Goal: Find specific page/section: Find specific page/section

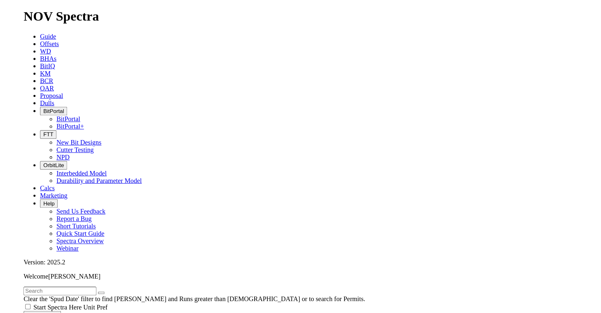
scroll to position [129, 0]
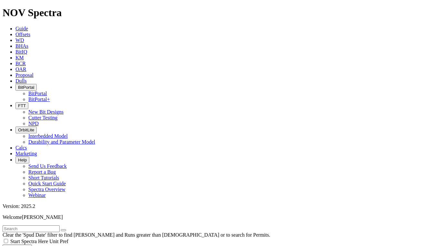
click at [15, 78] on icon at bounding box center [15, 80] width 0 height 5
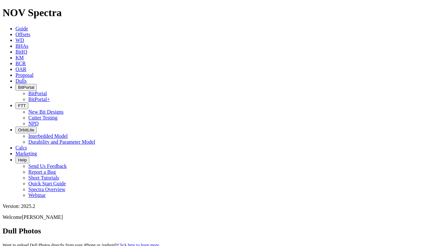
drag, startPoint x: 314, startPoint y: 28, endPoint x: 246, endPoint y: 25, distance: 67.8
click at [246, 226] on div "Dull Photos Want to upload Dull Photos directly from your iPhone or Android? Cl…" at bounding box center [220, 243] width 434 height 34
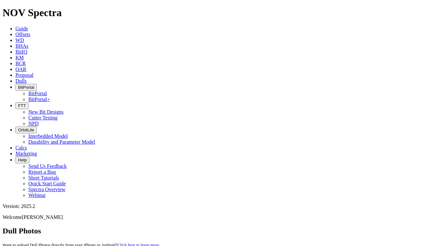
paste input "297659"
type input "A297659"
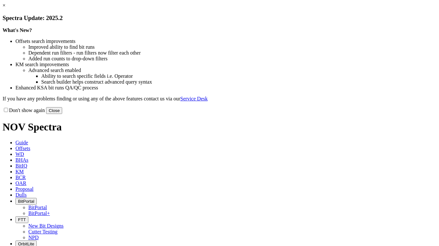
click at [62, 114] on button "Close" at bounding box center [54, 110] width 16 height 7
